Goal: Navigation & Orientation: Find specific page/section

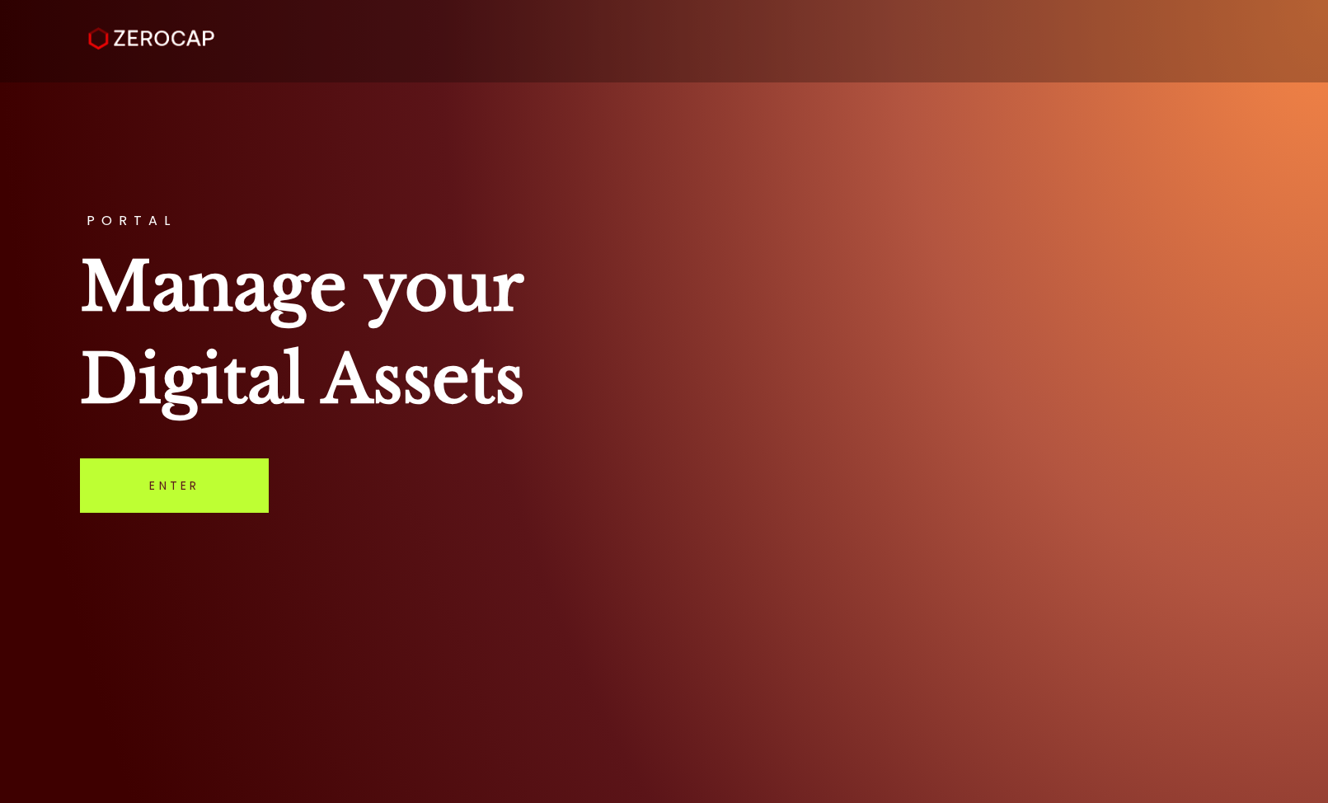
click at [252, 482] on link "Enter" at bounding box center [174, 485] width 189 height 54
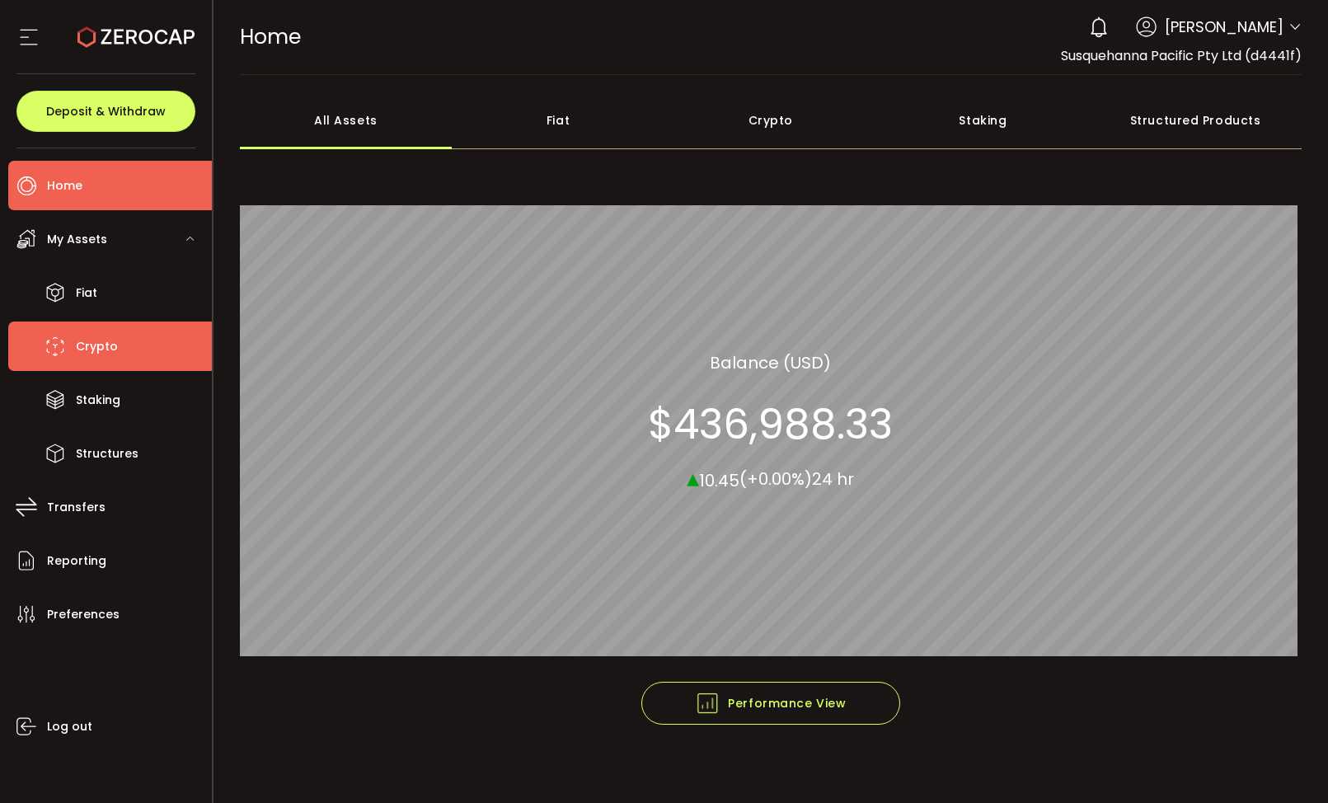
click at [101, 350] on span "Crypto" at bounding box center [97, 347] width 42 height 24
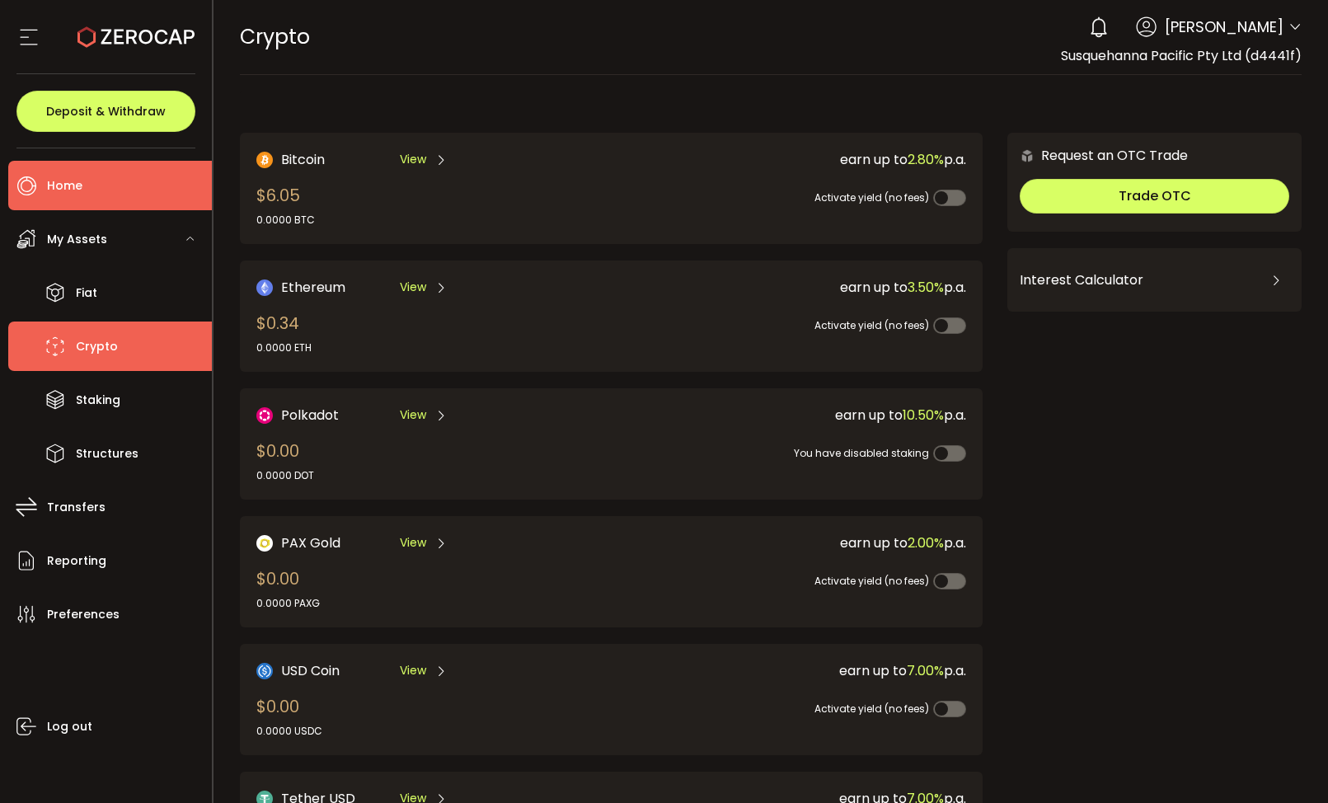
click at [68, 191] on span "Home" at bounding box center [64, 186] width 35 height 24
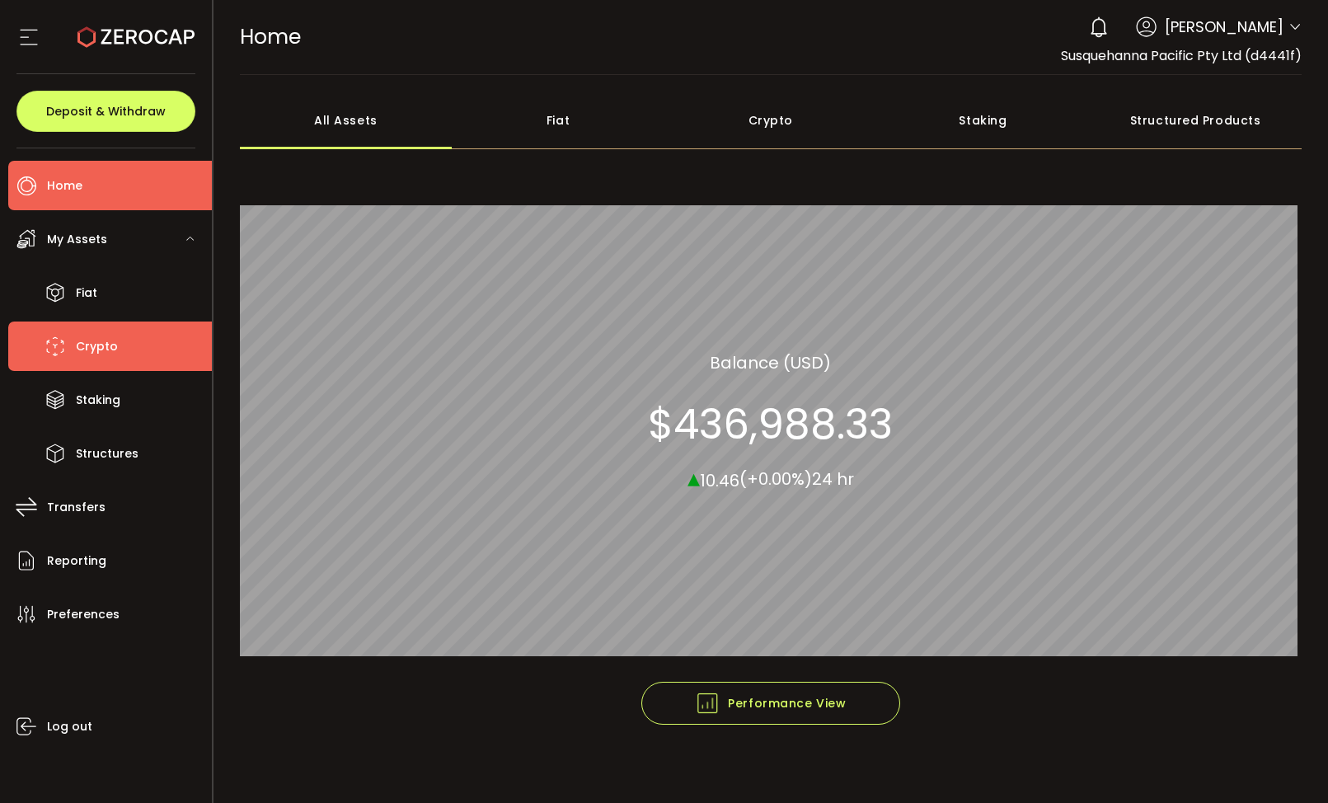
click at [92, 351] on span "Crypto" at bounding box center [97, 347] width 42 height 24
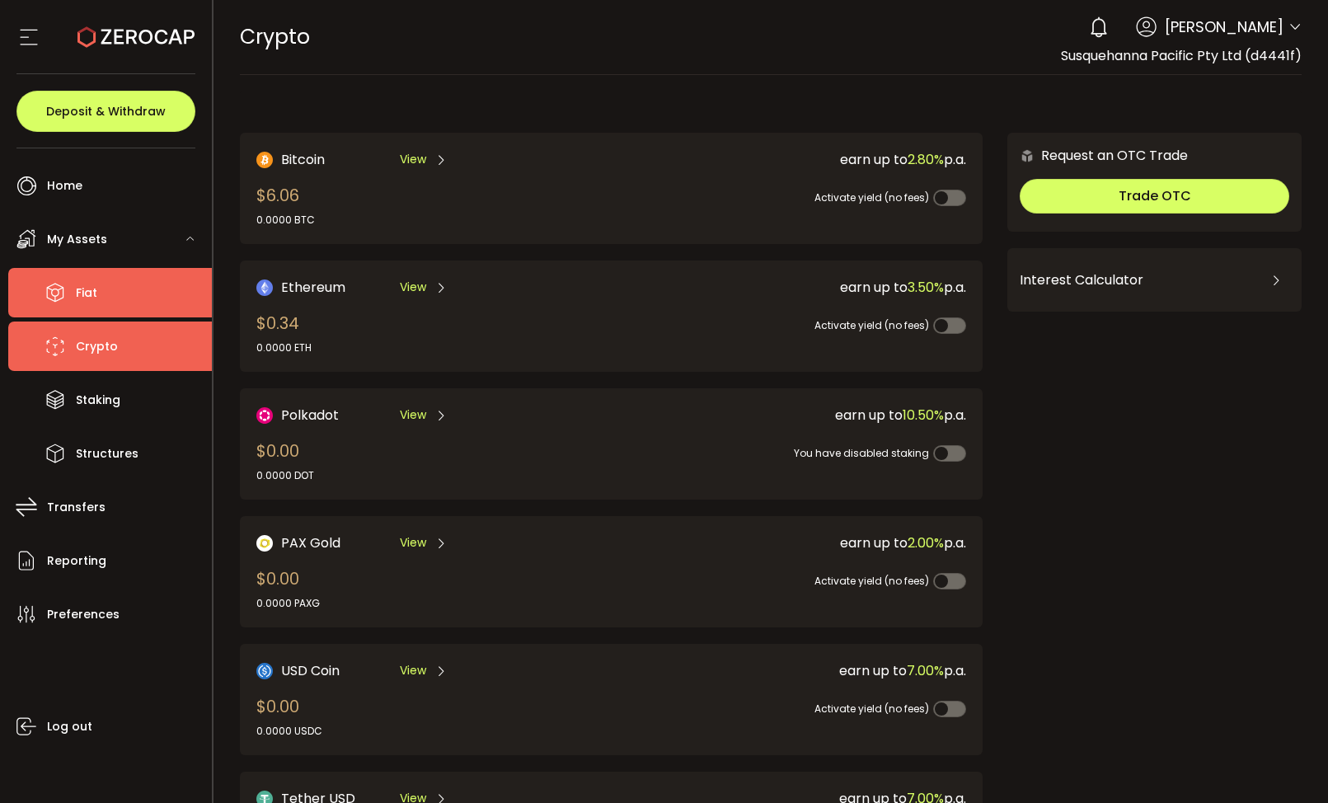
click at [93, 287] on span "Fiat" at bounding box center [86, 293] width 21 height 24
